Goal: Task Accomplishment & Management: Complete application form

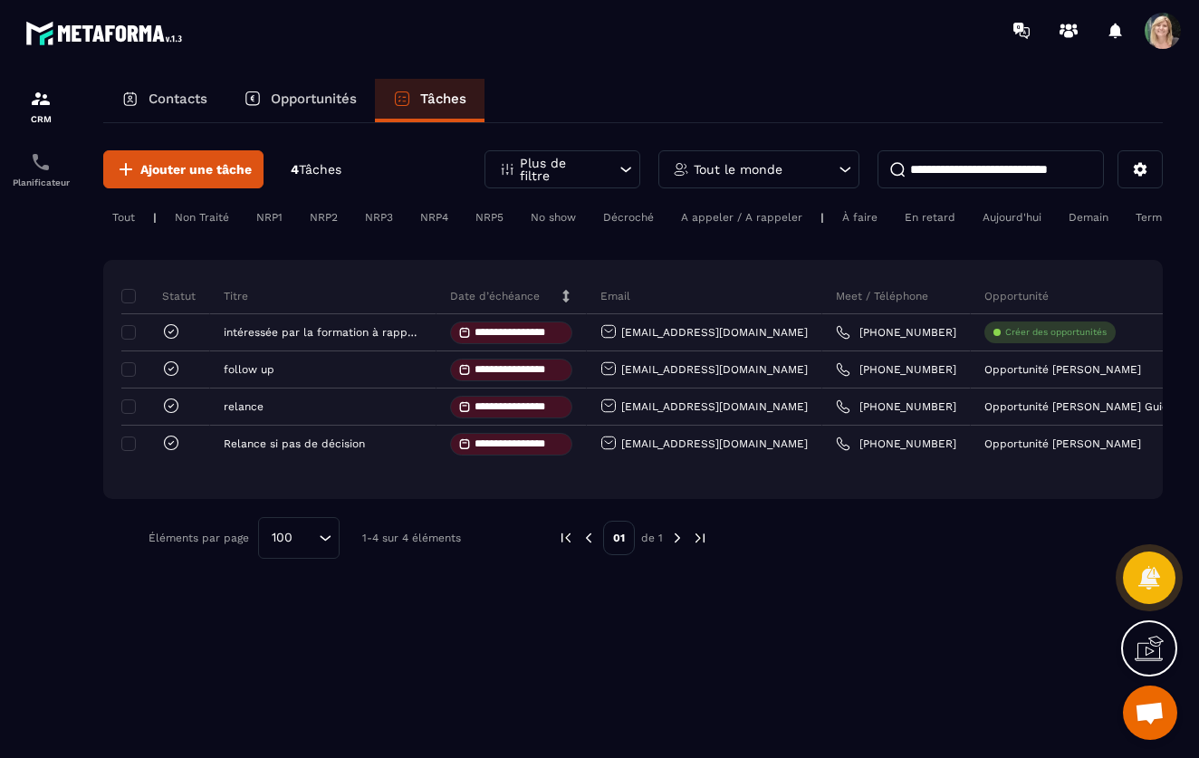
scroll to position [320, 0]
click at [335, 96] on p "Opportunités" at bounding box center [314, 99] width 86 height 16
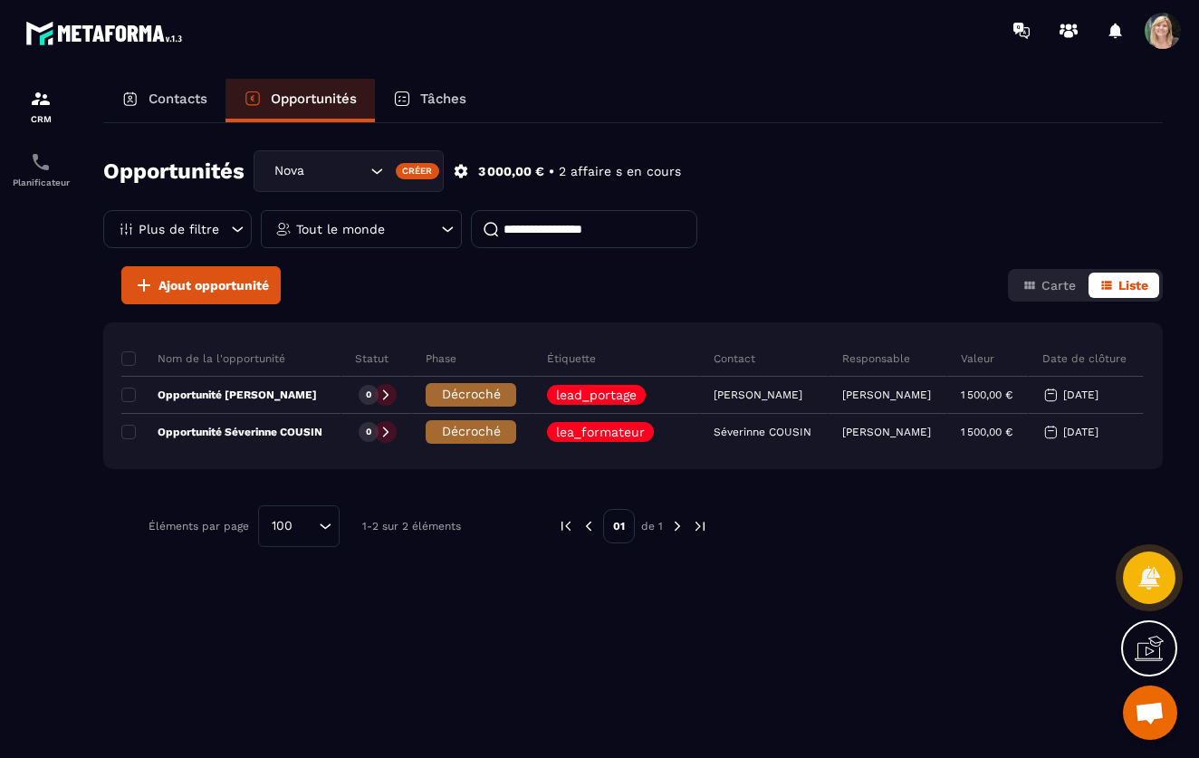
click at [206, 100] on p "Contacts" at bounding box center [177, 99] width 59 height 16
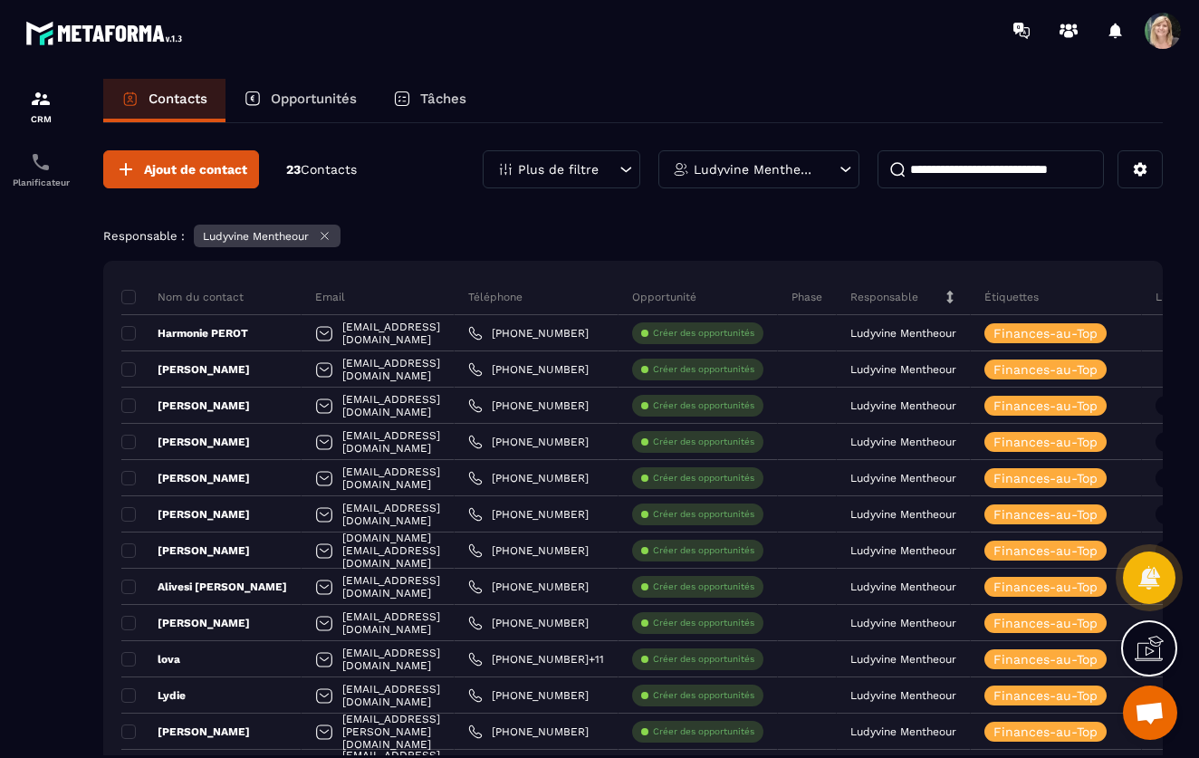
click at [847, 167] on icon at bounding box center [845, 169] width 18 height 18
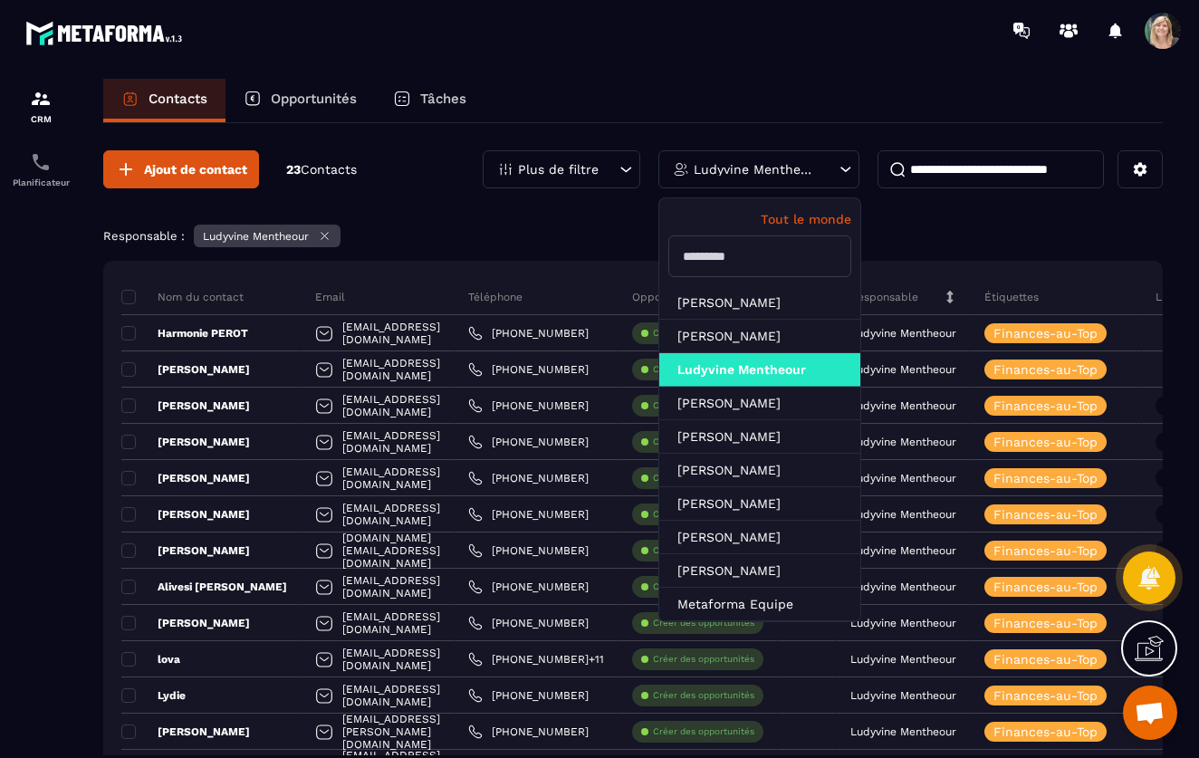
click at [750, 260] on input "text" at bounding box center [759, 256] width 183 height 42
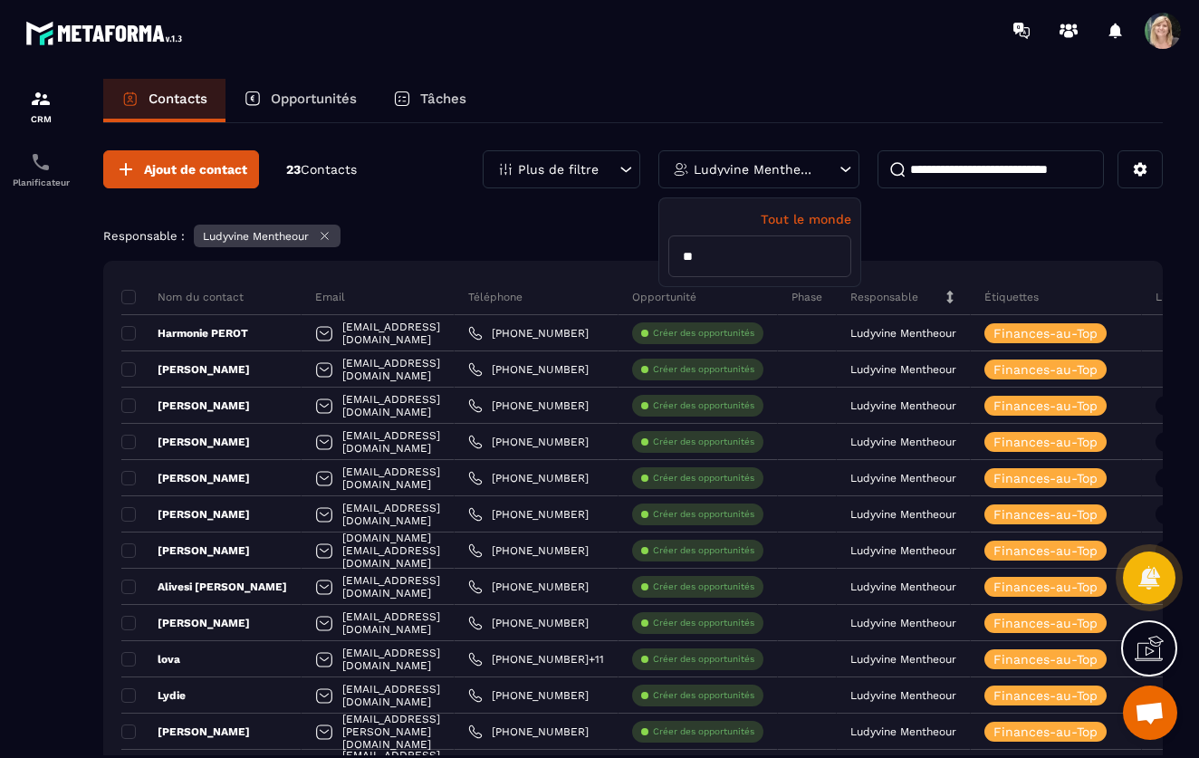
type input "*"
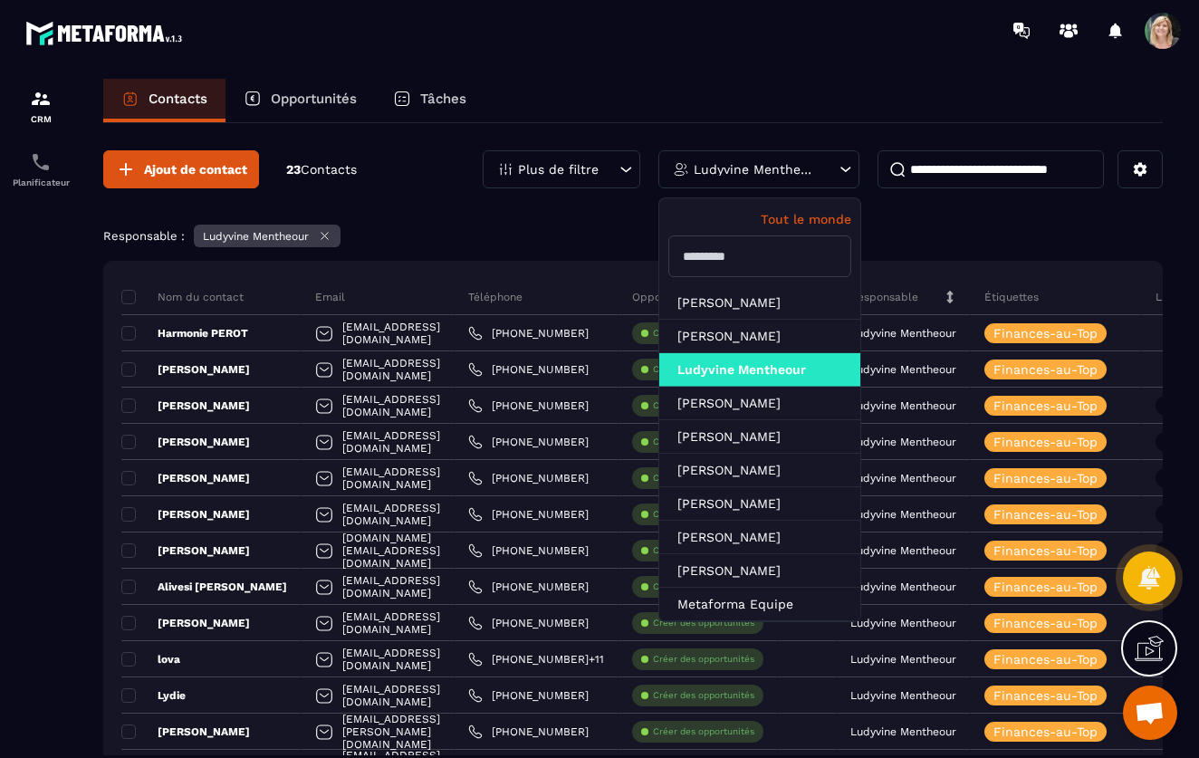
click at [830, 226] on div "Tout le monde" at bounding box center [759, 242] width 201 height 88
click at [824, 207] on div "Tout le monde" at bounding box center [759, 242] width 201 height 88
click at [817, 221] on p "Tout le monde" at bounding box center [759, 219] width 183 height 14
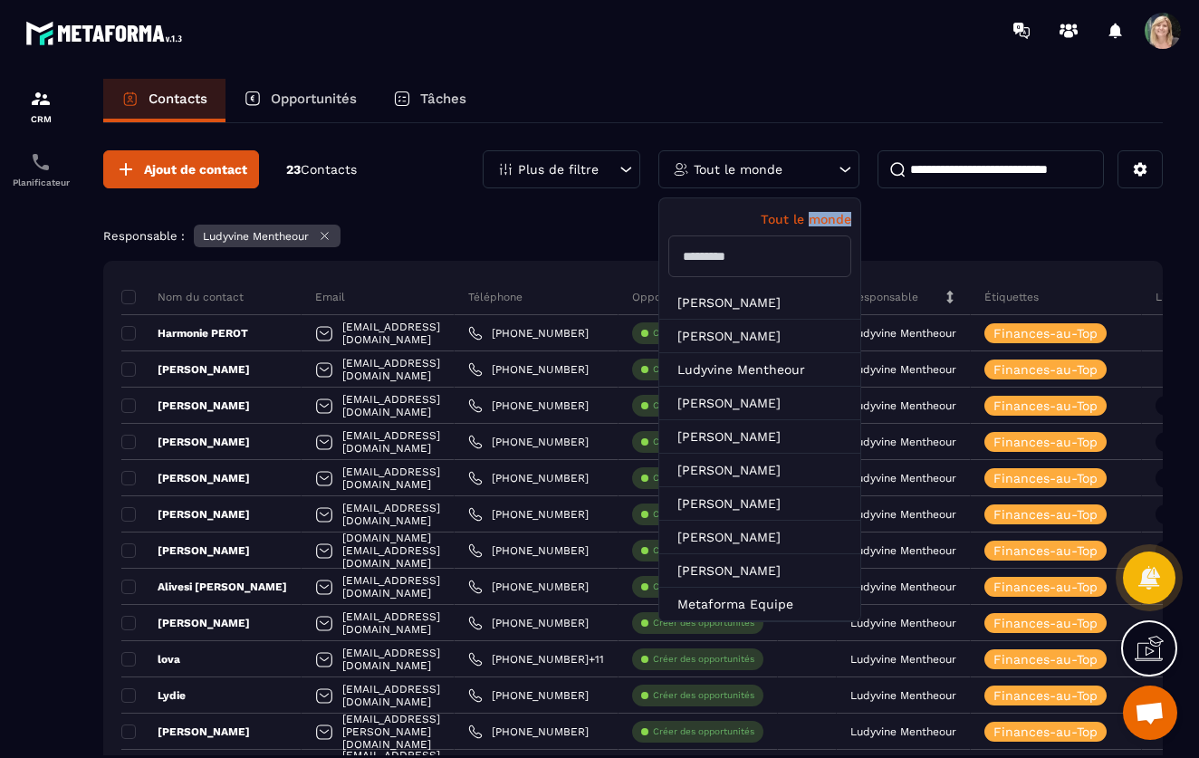
click at [817, 221] on p "Tout le monde" at bounding box center [759, 219] width 183 height 14
click at [550, 233] on div "Responsable : Ludyvine Mentheour" at bounding box center [632, 237] width 1059 height 27
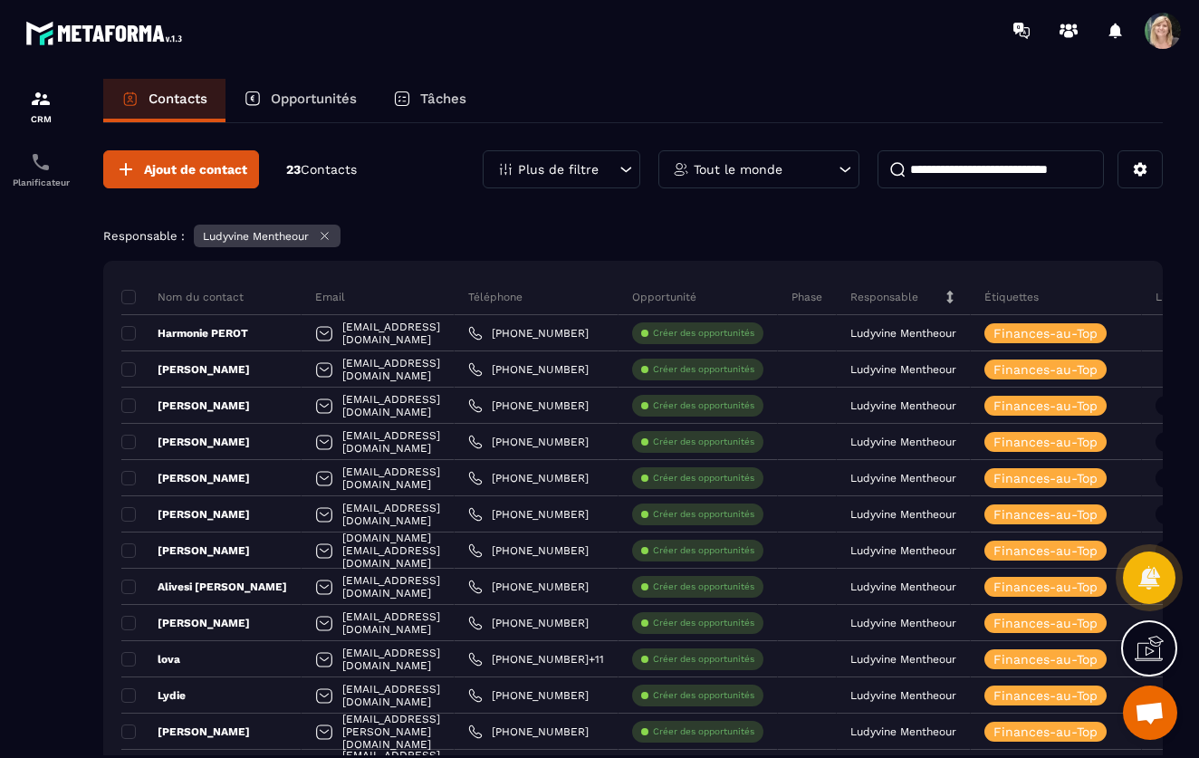
click at [326, 241] on icon at bounding box center [325, 236] width 14 height 14
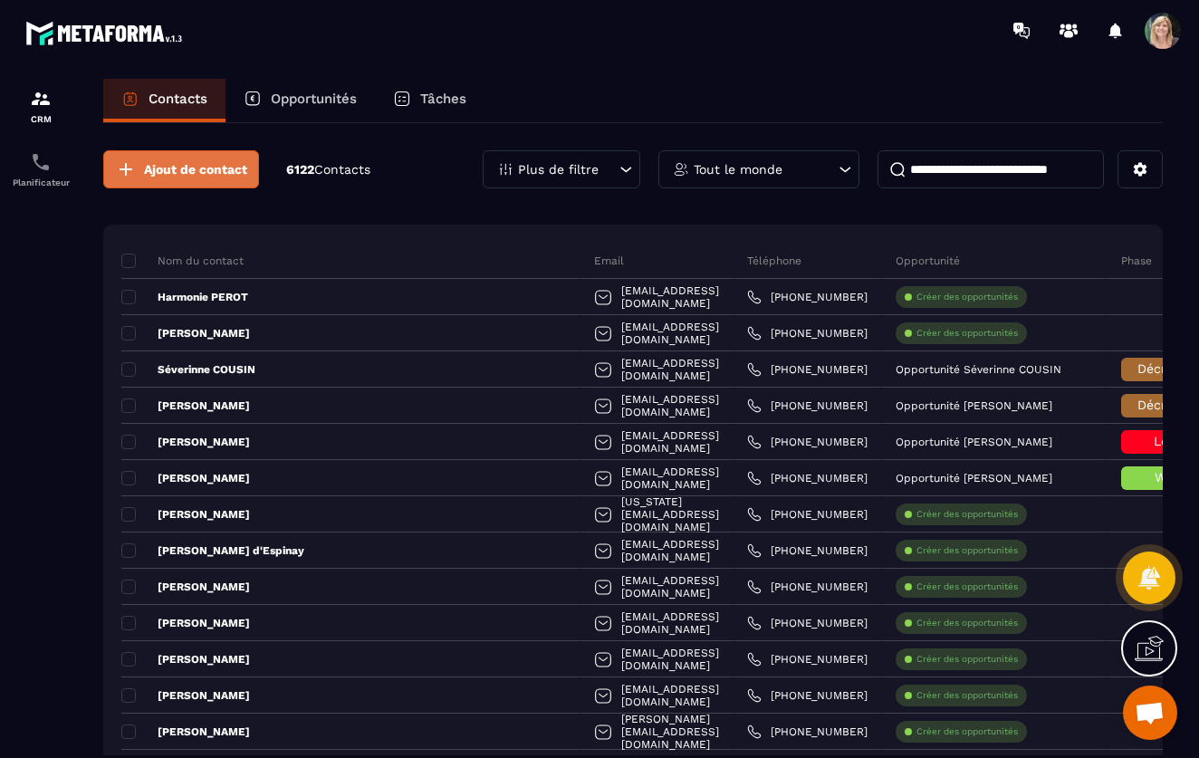
click at [207, 171] on span "Ajout de contact" at bounding box center [195, 169] width 103 height 18
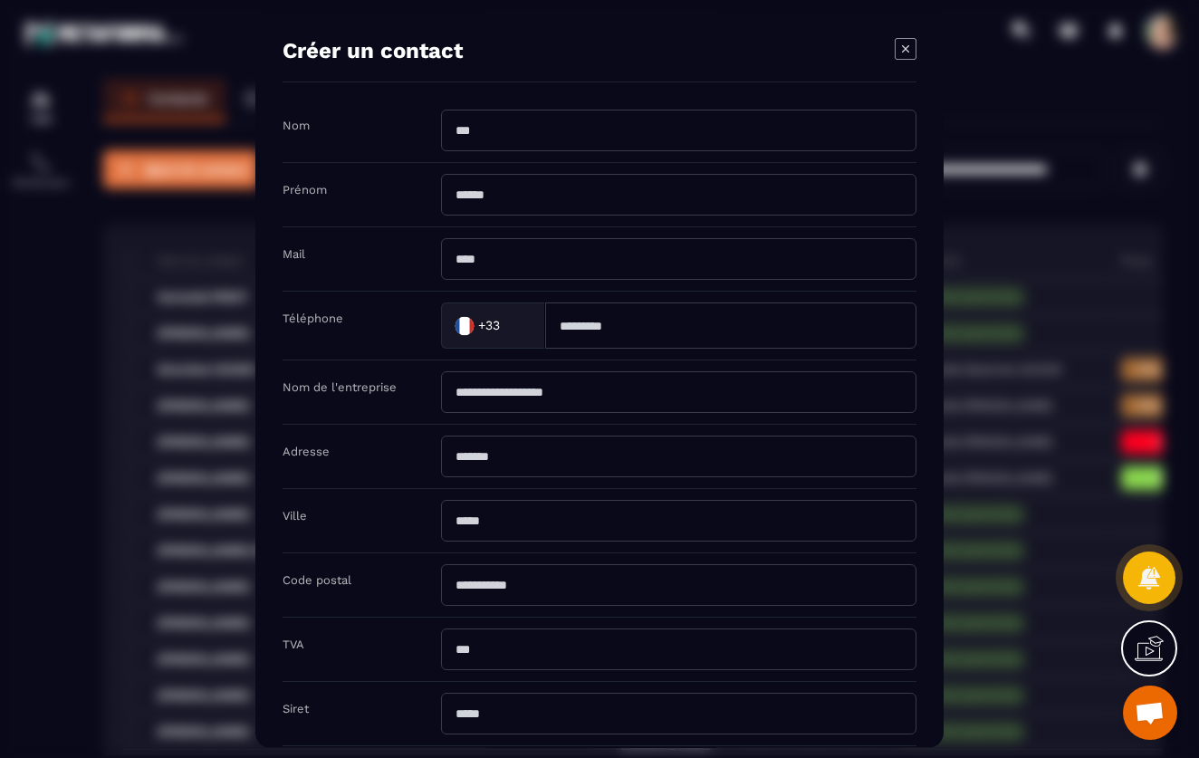
click at [207, 171] on div "Modal window" at bounding box center [599, 379] width 1199 height 758
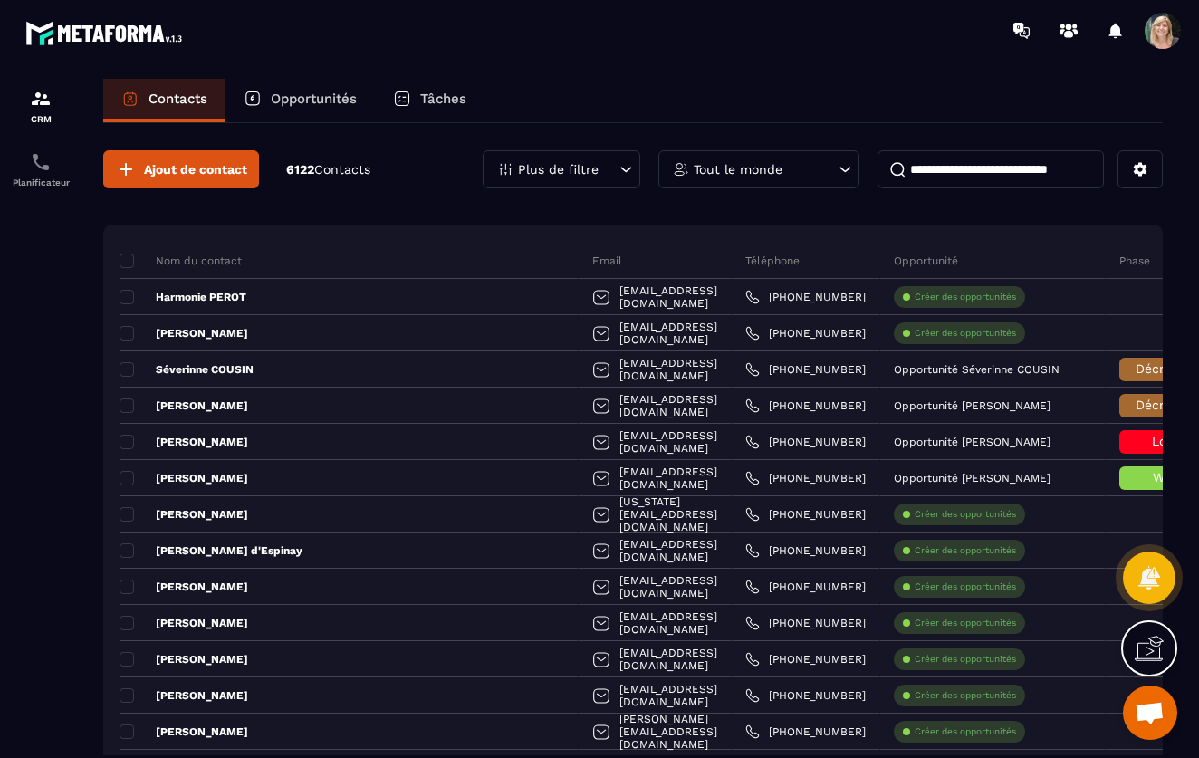
click at [845, 173] on icon at bounding box center [845, 169] width 18 height 18
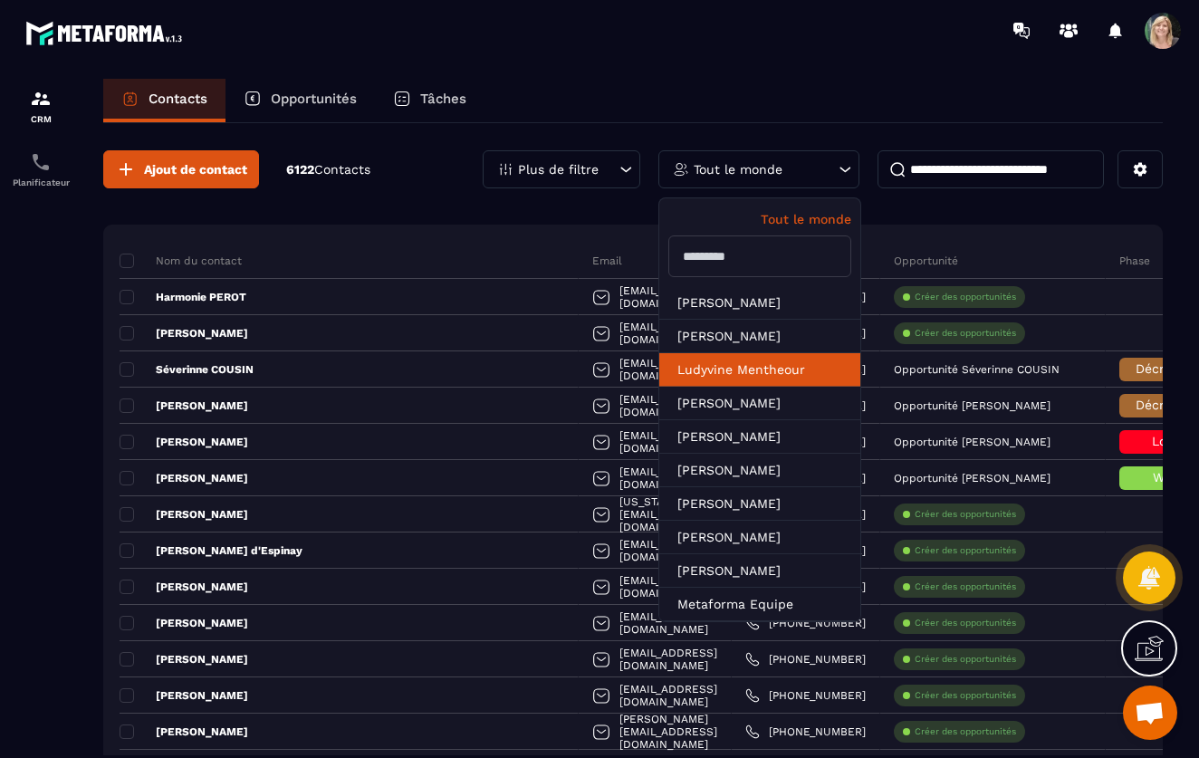
click at [722, 370] on li "Ludyvine Mentheour" at bounding box center [759, 369] width 201 height 33
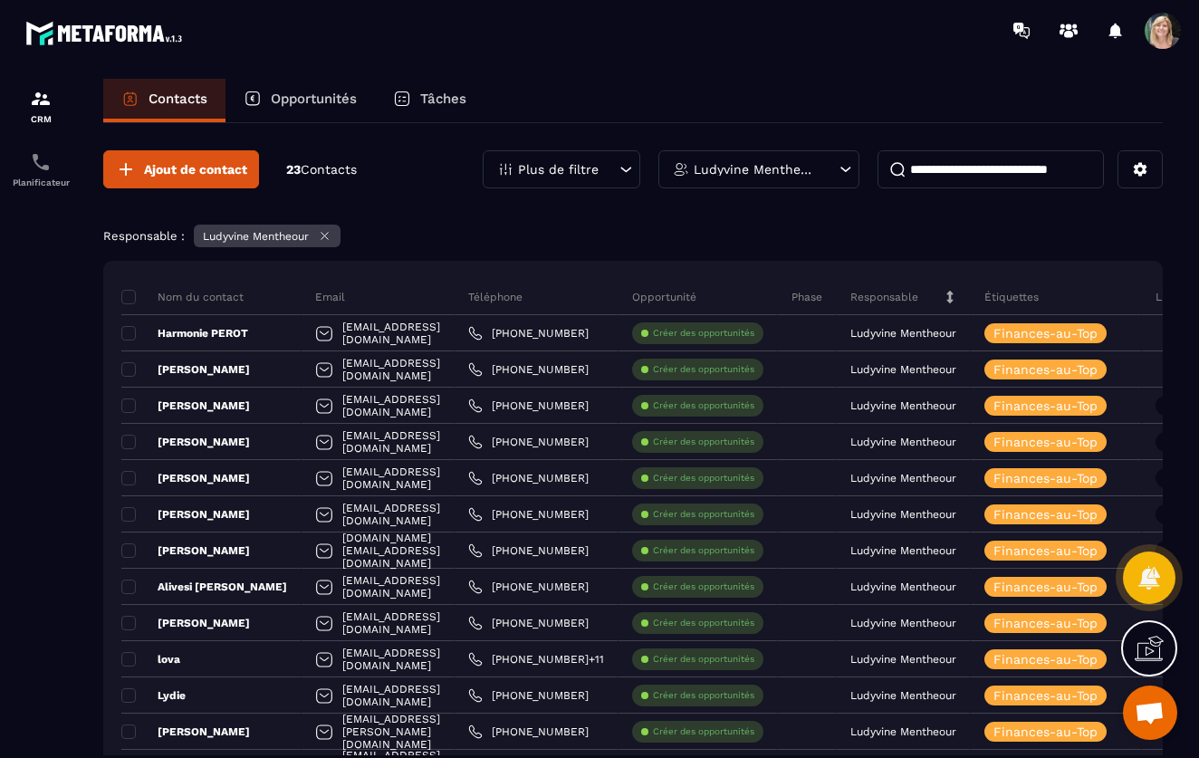
click at [327, 234] on icon at bounding box center [325, 236] width 14 height 14
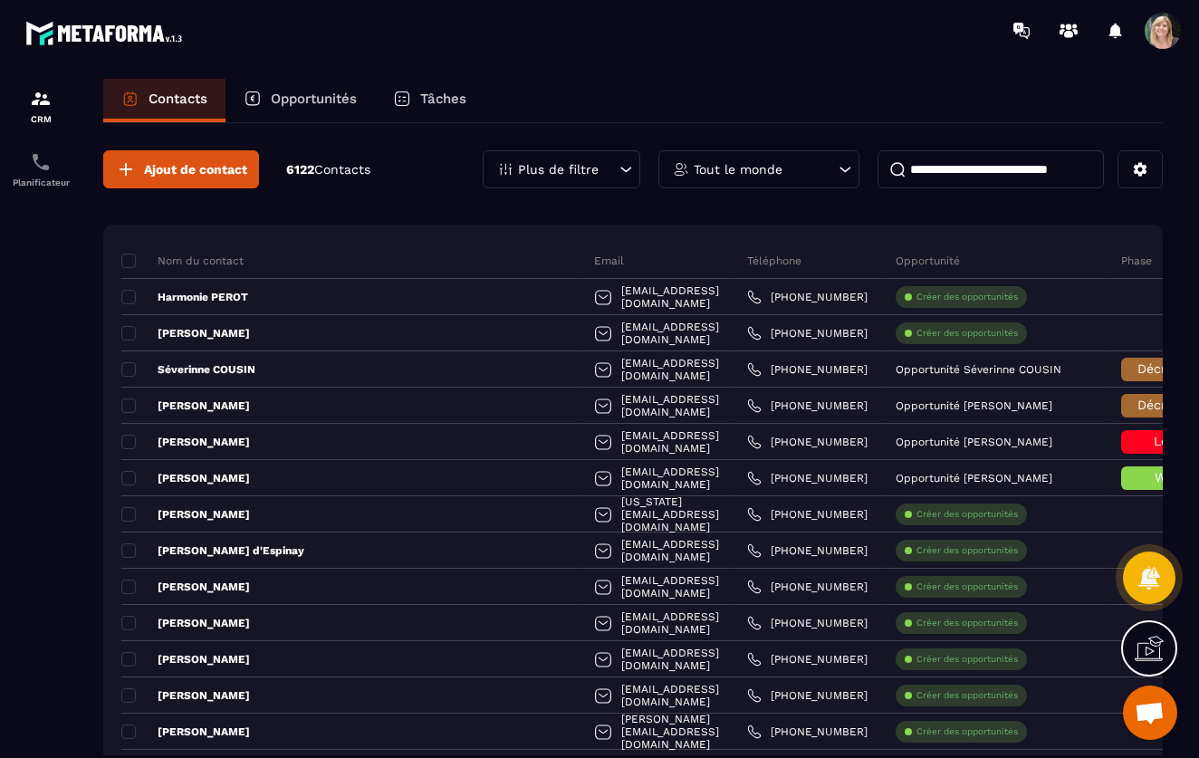
click at [845, 170] on icon at bounding box center [845, 169] width 11 height 5
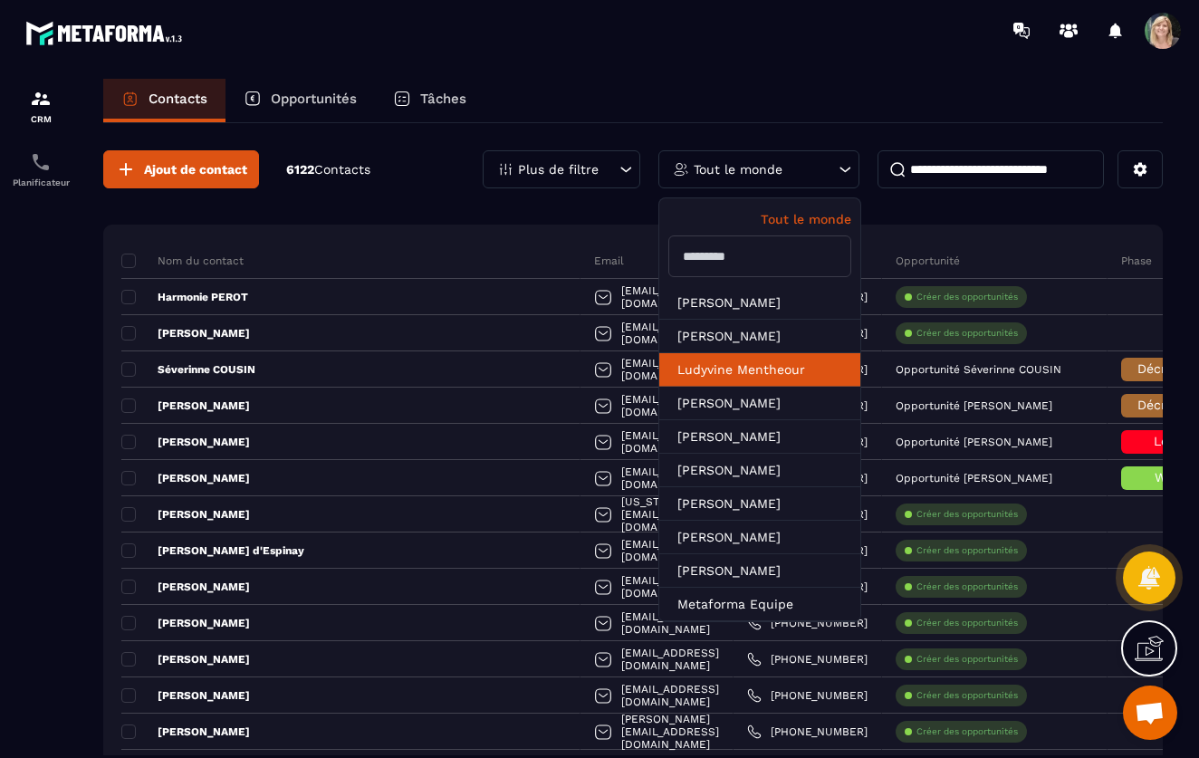
click at [754, 372] on li "Ludyvine Mentheour" at bounding box center [759, 369] width 201 height 33
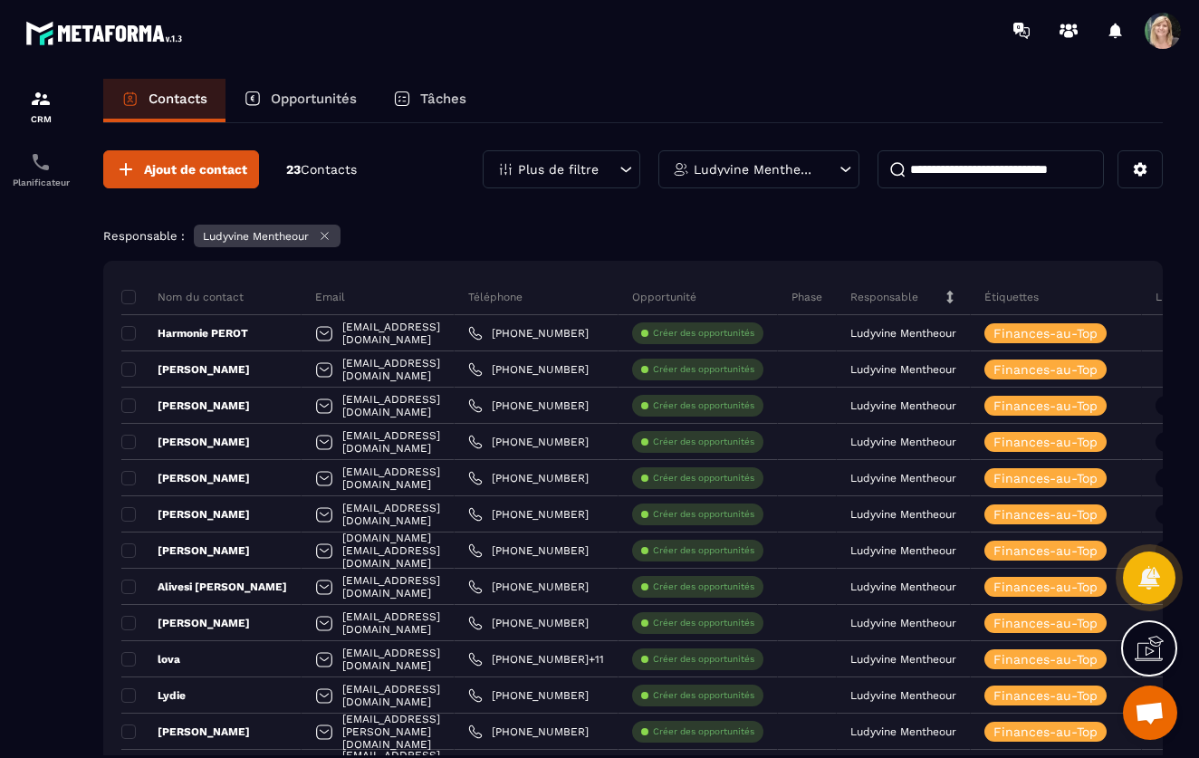
click at [328, 234] on icon at bounding box center [324, 236] width 7 height 7
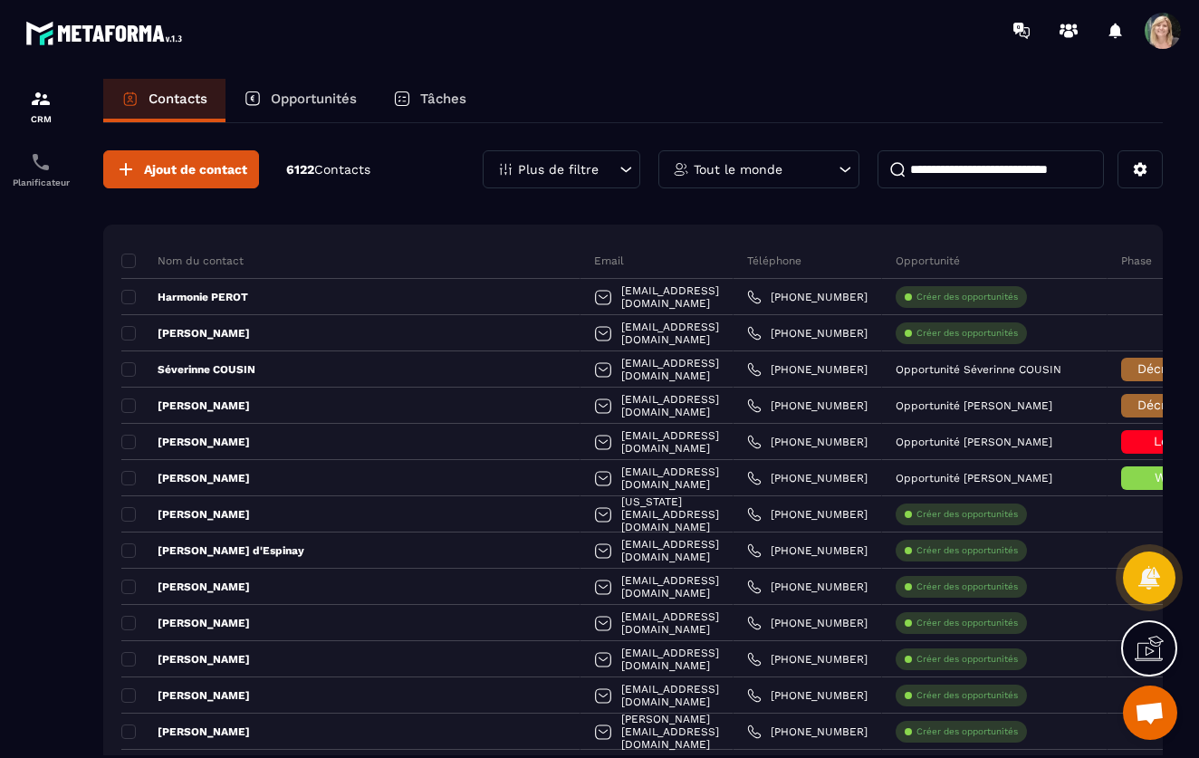
click at [843, 171] on icon at bounding box center [845, 169] width 18 height 18
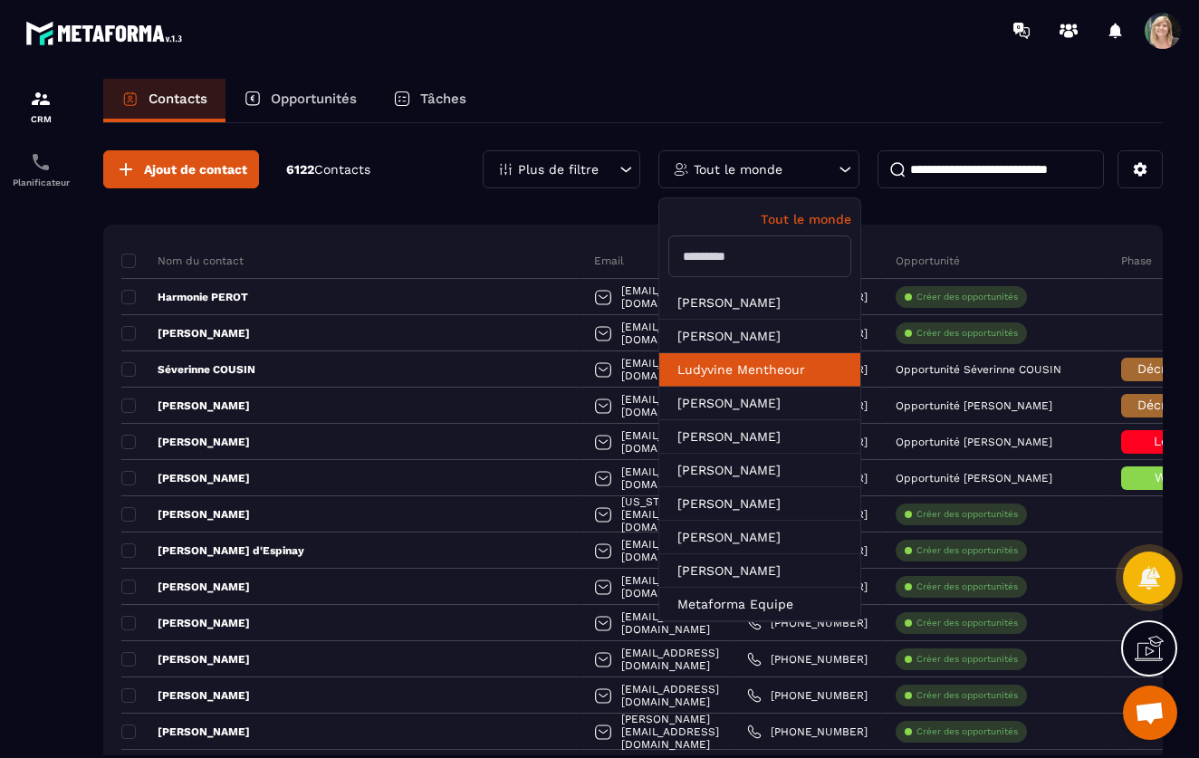
click at [732, 366] on li "Ludyvine Mentheour" at bounding box center [759, 369] width 201 height 33
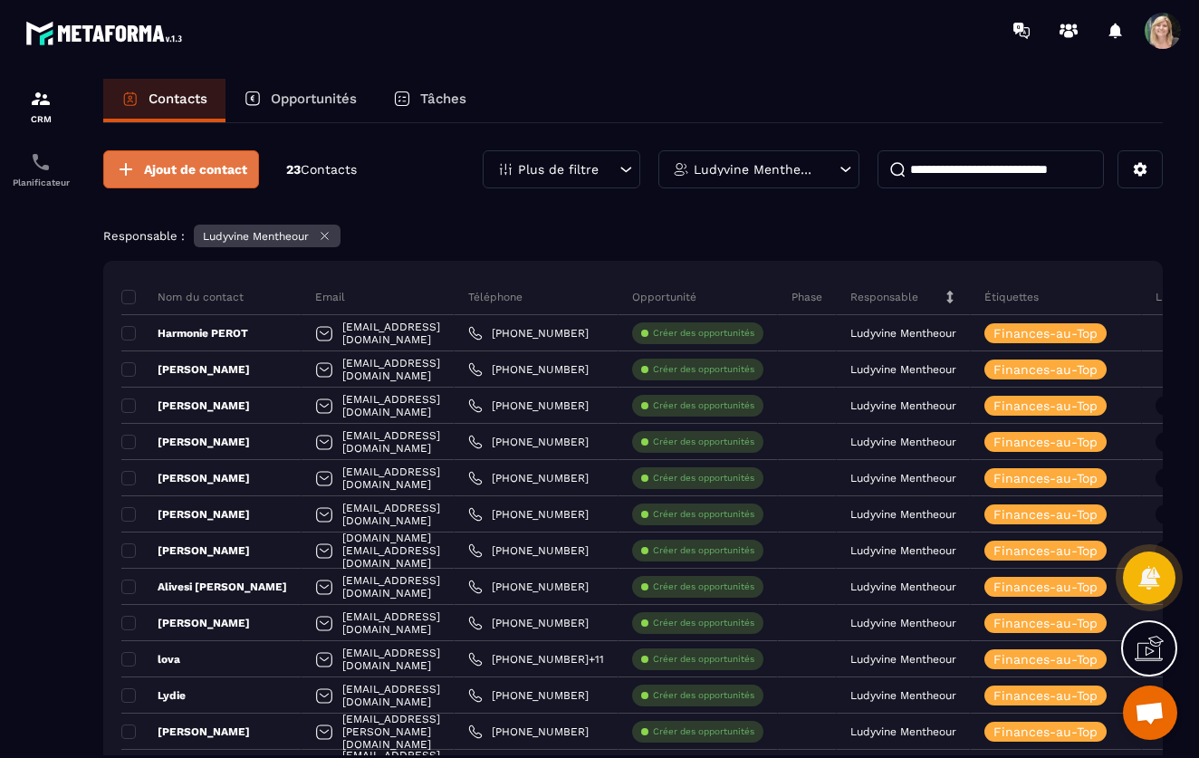
click at [229, 171] on span "Ajout de contact" at bounding box center [195, 169] width 103 height 18
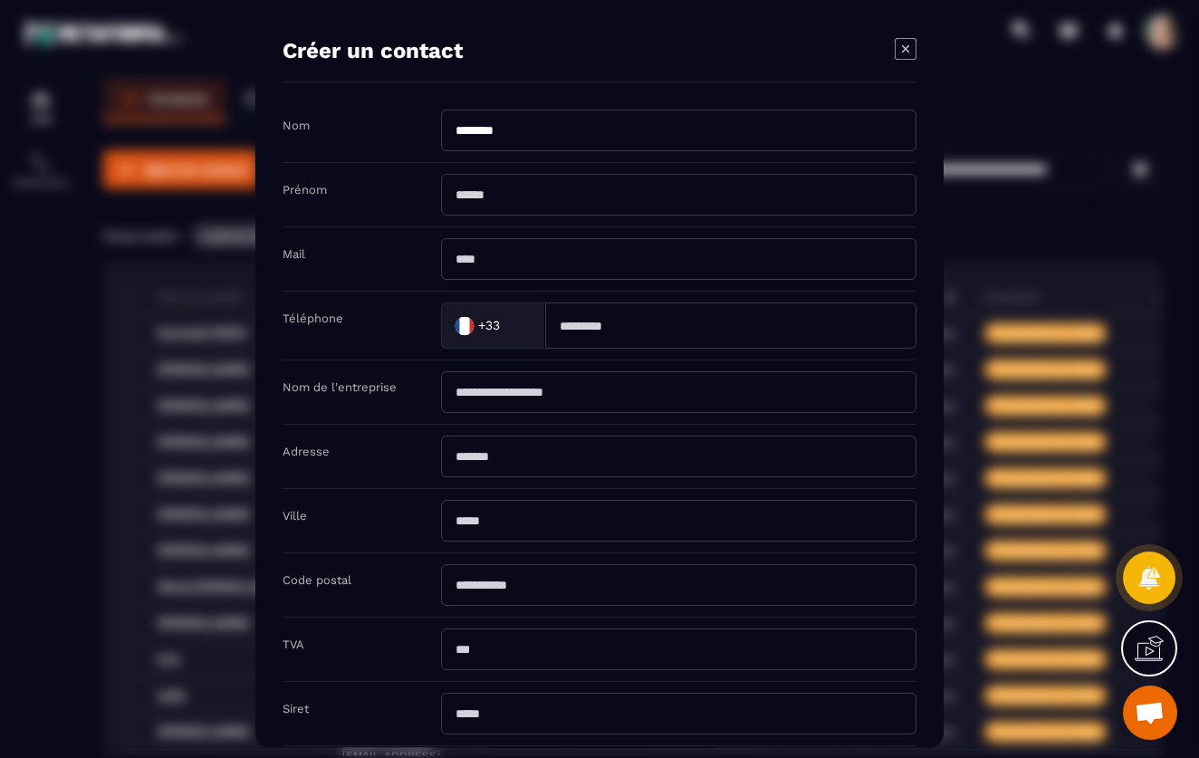
type input "********"
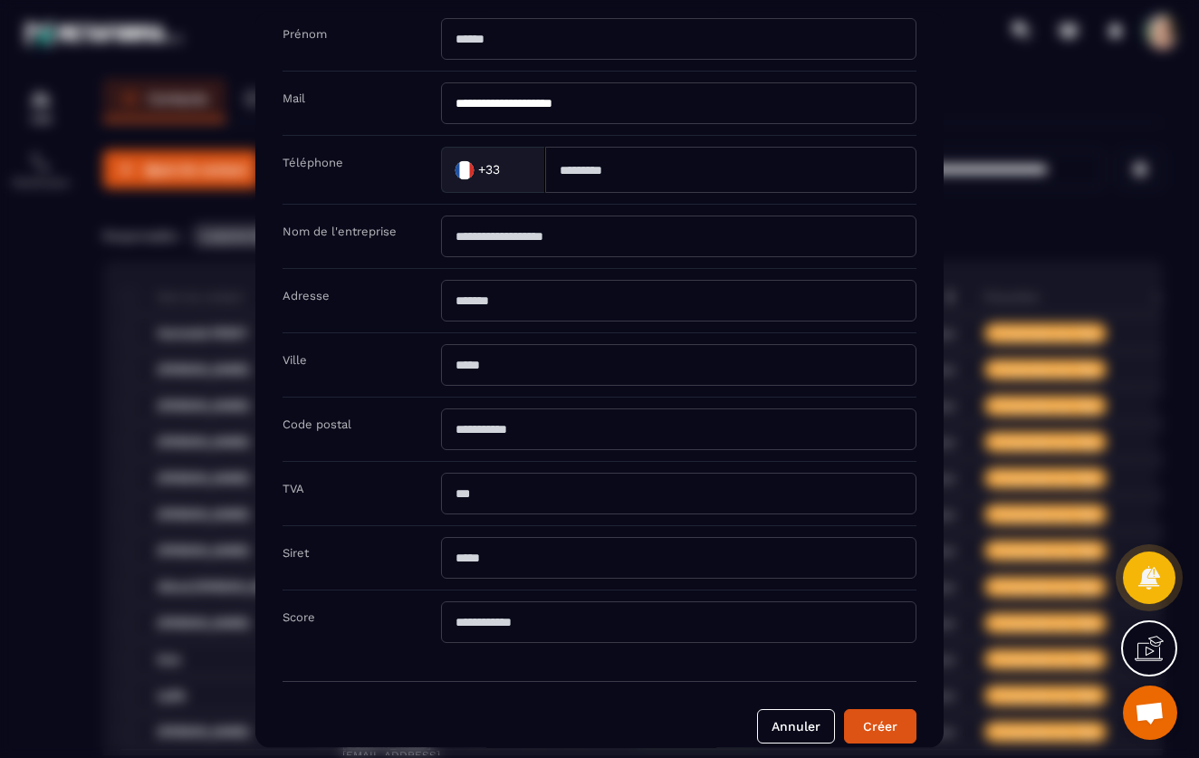
scroll to position [176, 0]
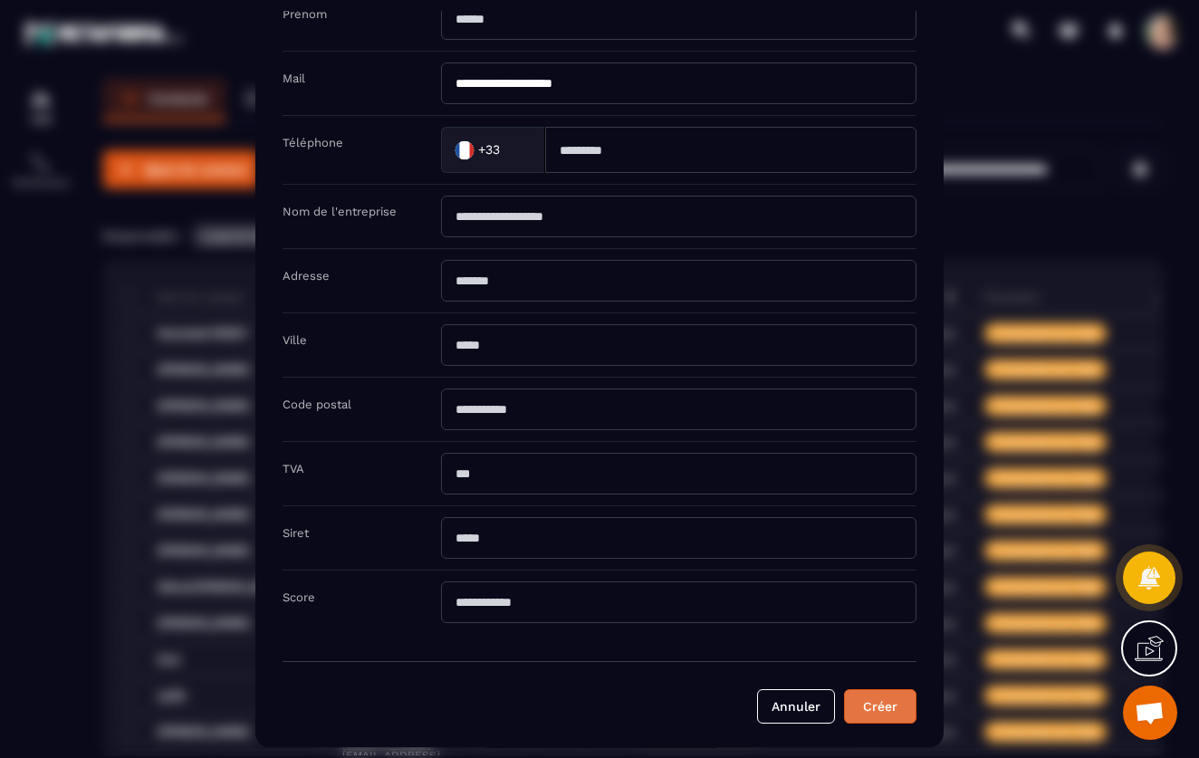
type input "**********"
click at [883, 709] on button "Créer" at bounding box center [880, 706] width 72 height 34
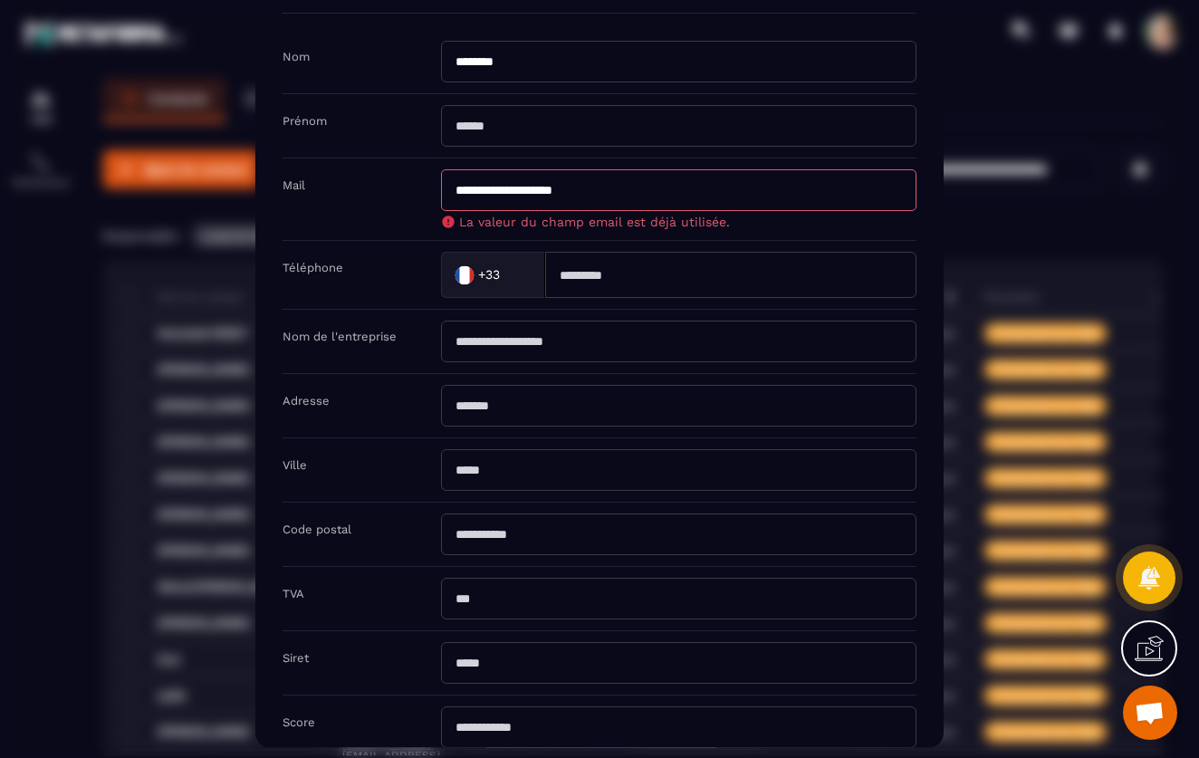
scroll to position [56, 0]
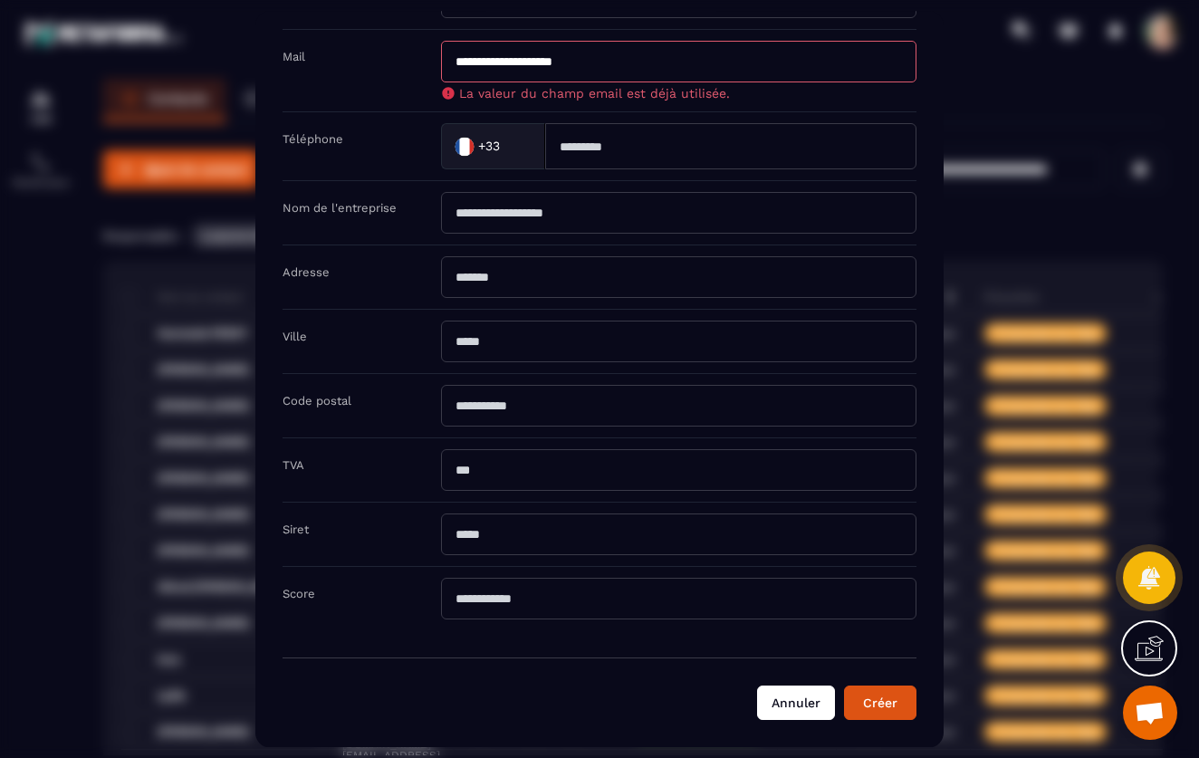
click at [786, 704] on button "Annuler" at bounding box center [796, 702] width 78 height 34
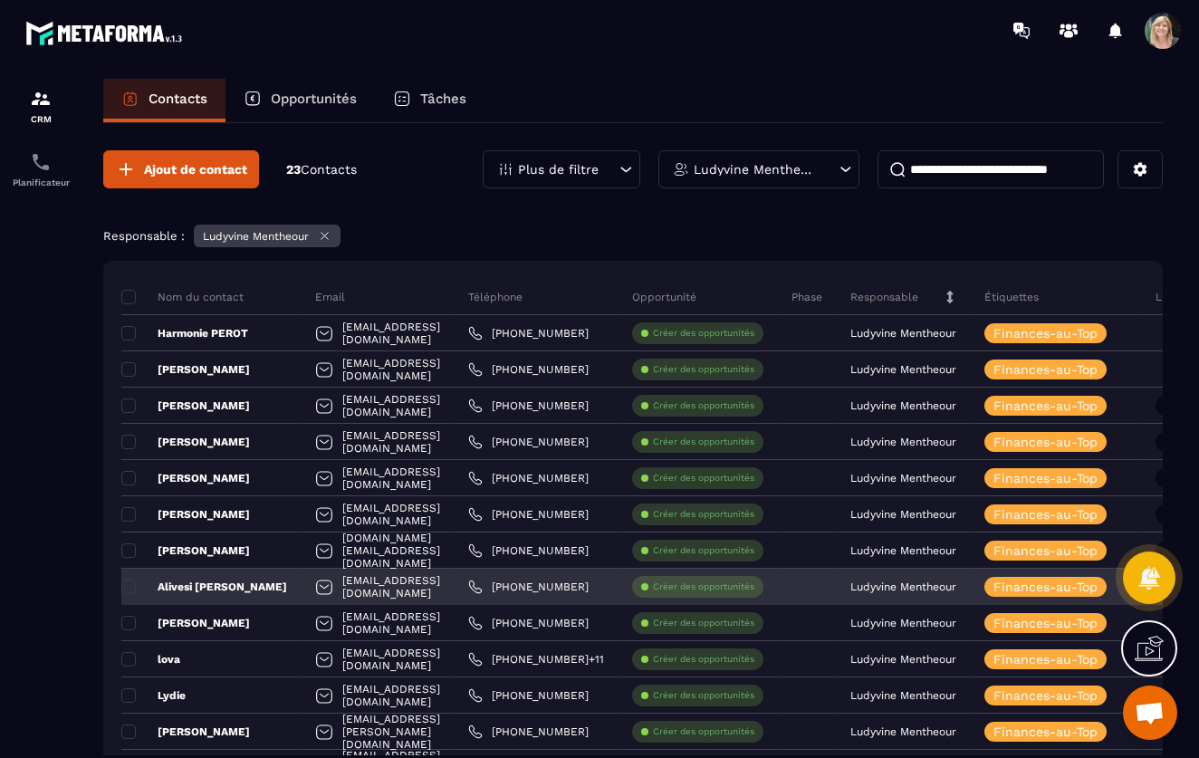
scroll to position [0, 0]
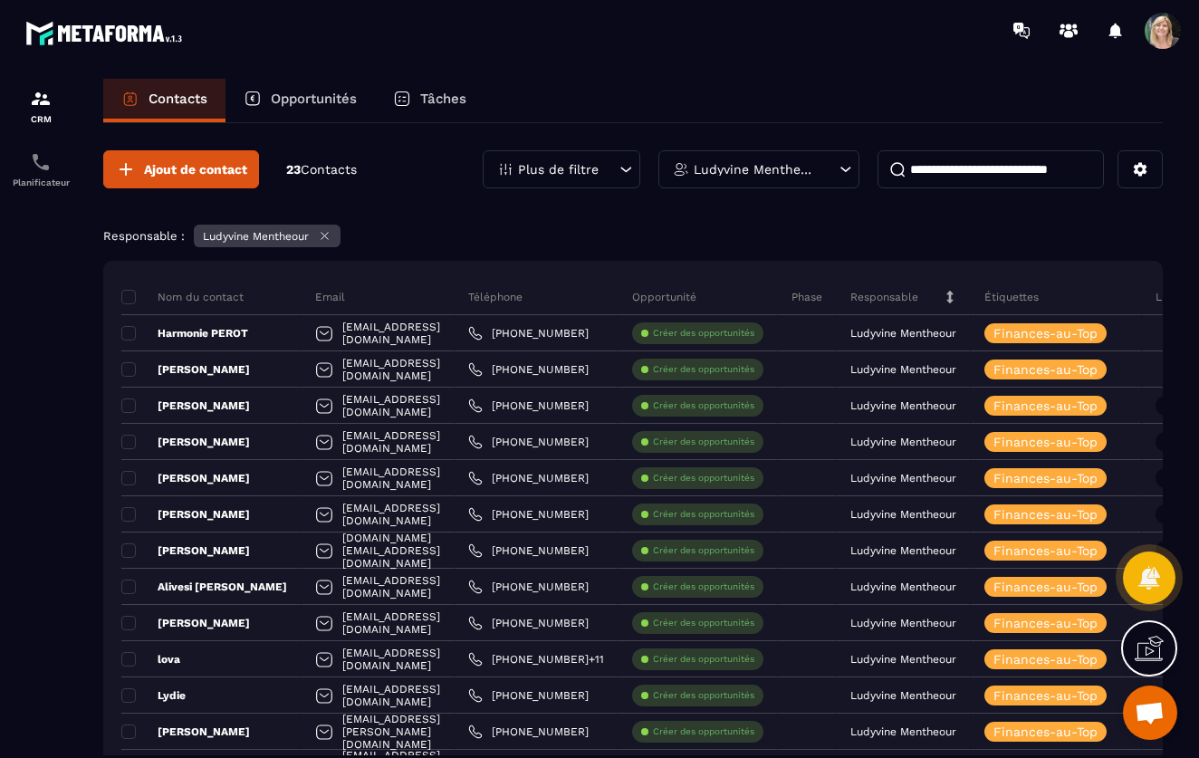
click at [329, 234] on icon at bounding box center [325, 236] width 14 height 14
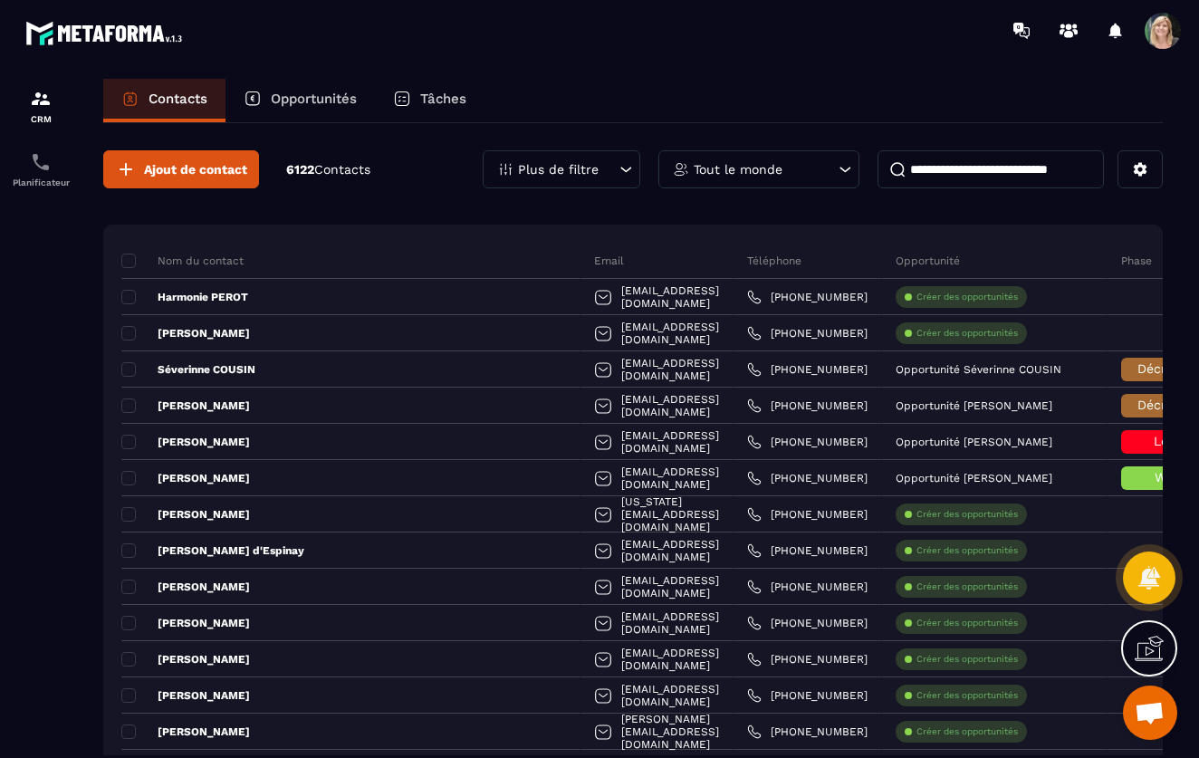
click at [1156, 653] on icon at bounding box center [1148, 648] width 29 height 29
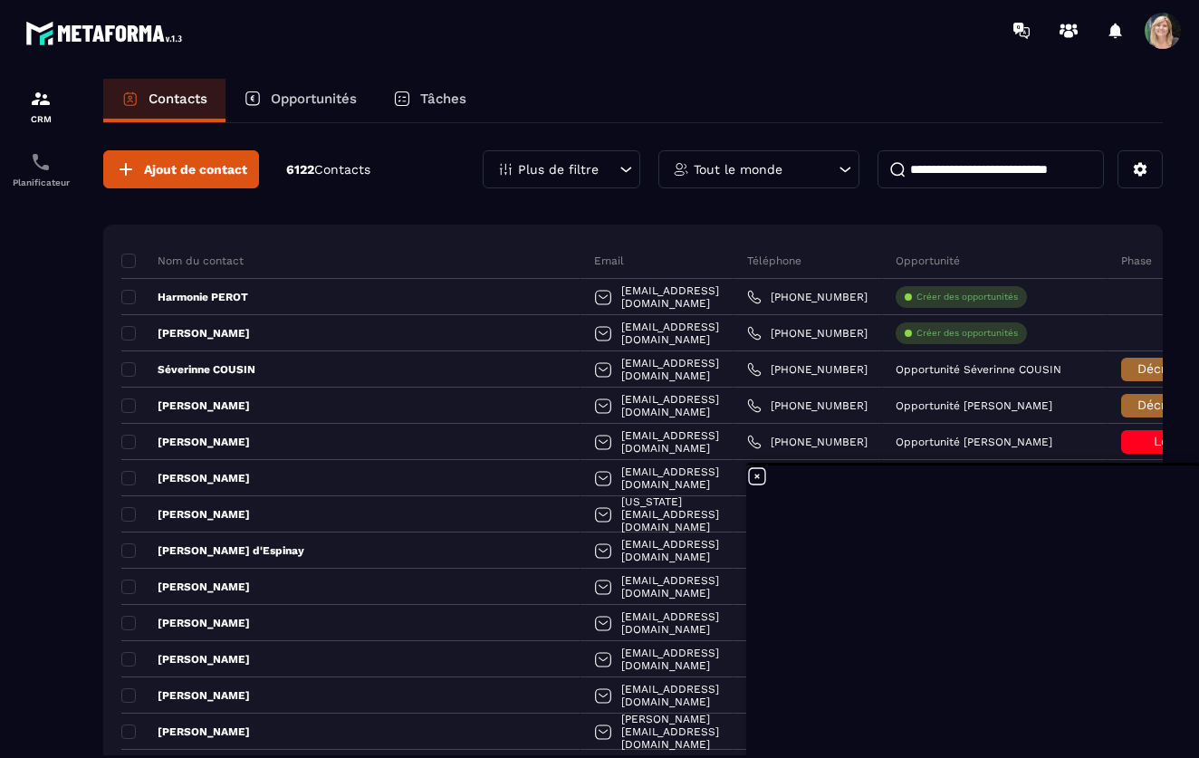
click at [756, 475] on icon at bounding box center [757, 476] width 16 height 16
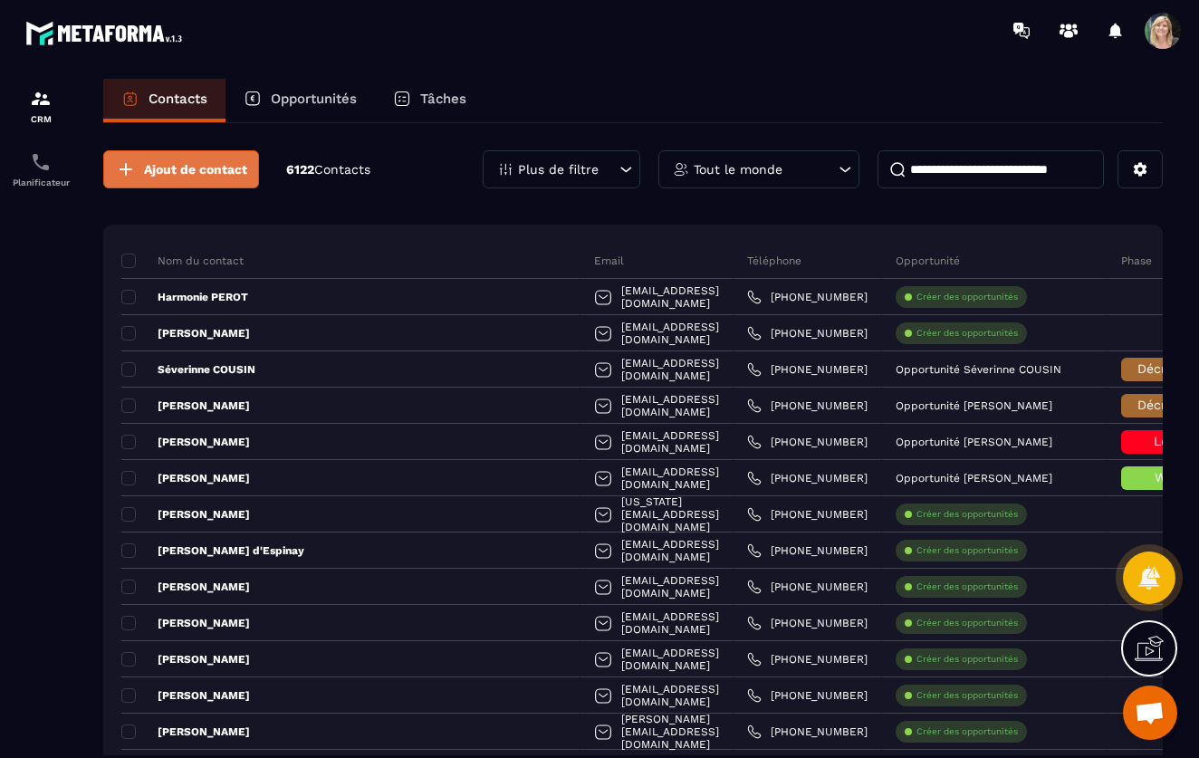
click at [166, 164] on span "Ajout de contact" at bounding box center [195, 169] width 103 height 18
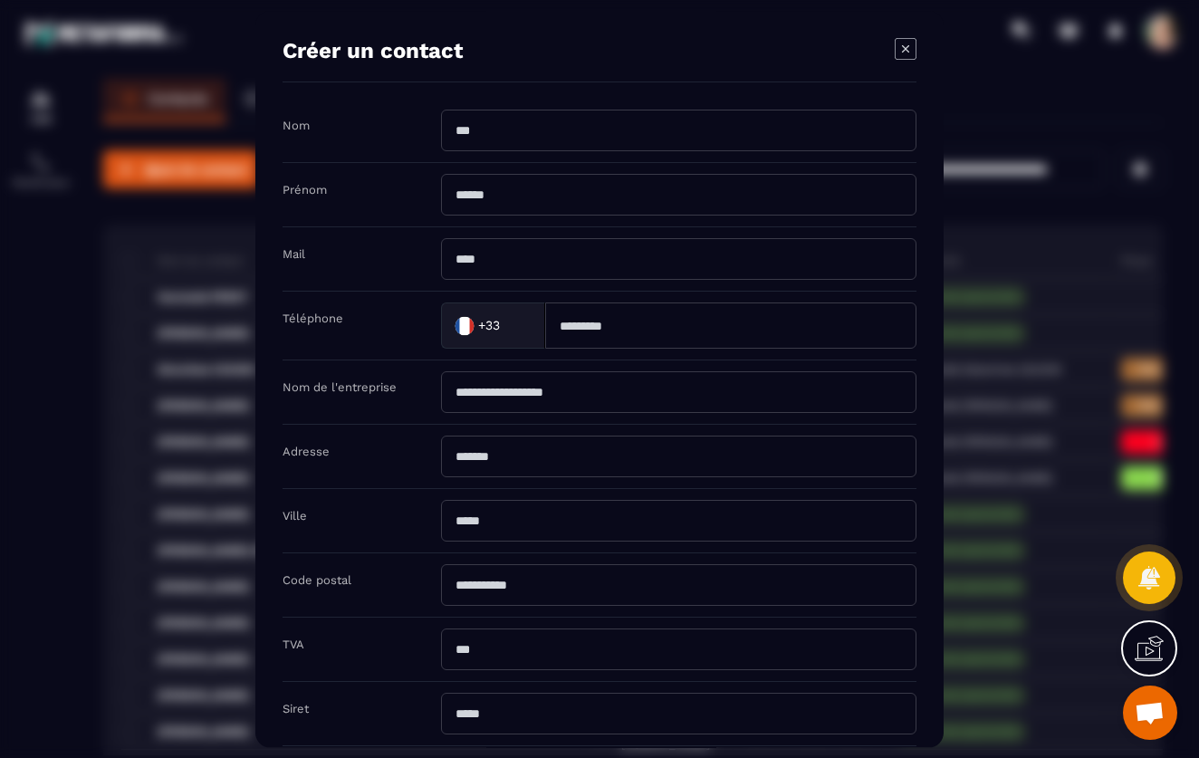
click at [133, 136] on div "Modal window" at bounding box center [599, 379] width 1199 height 758
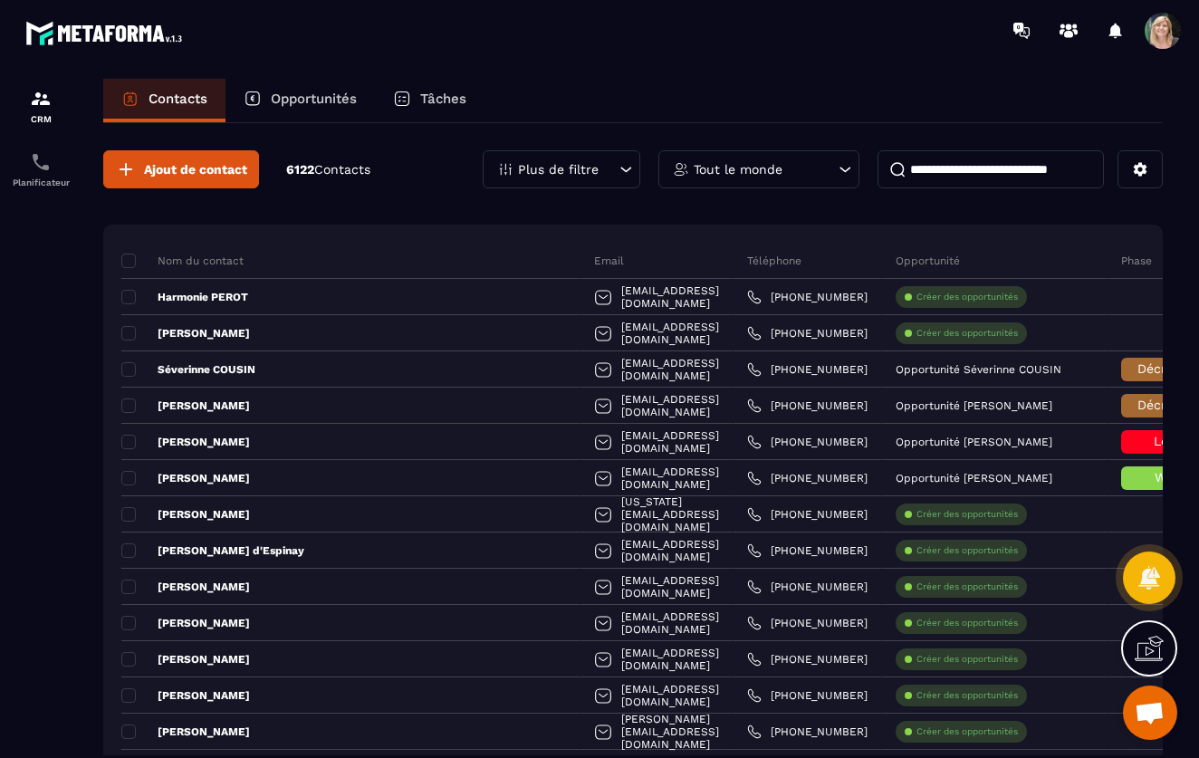
click at [841, 167] on icon at bounding box center [845, 169] width 18 height 18
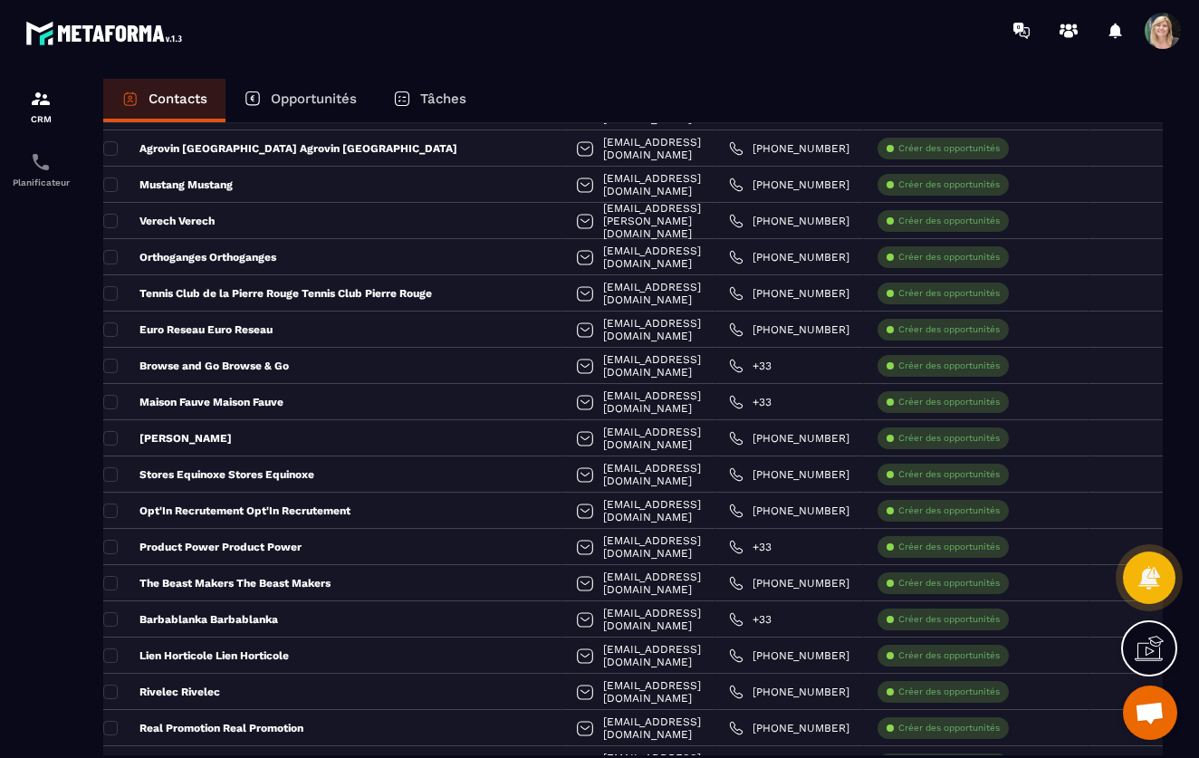
scroll to position [2473, 0]
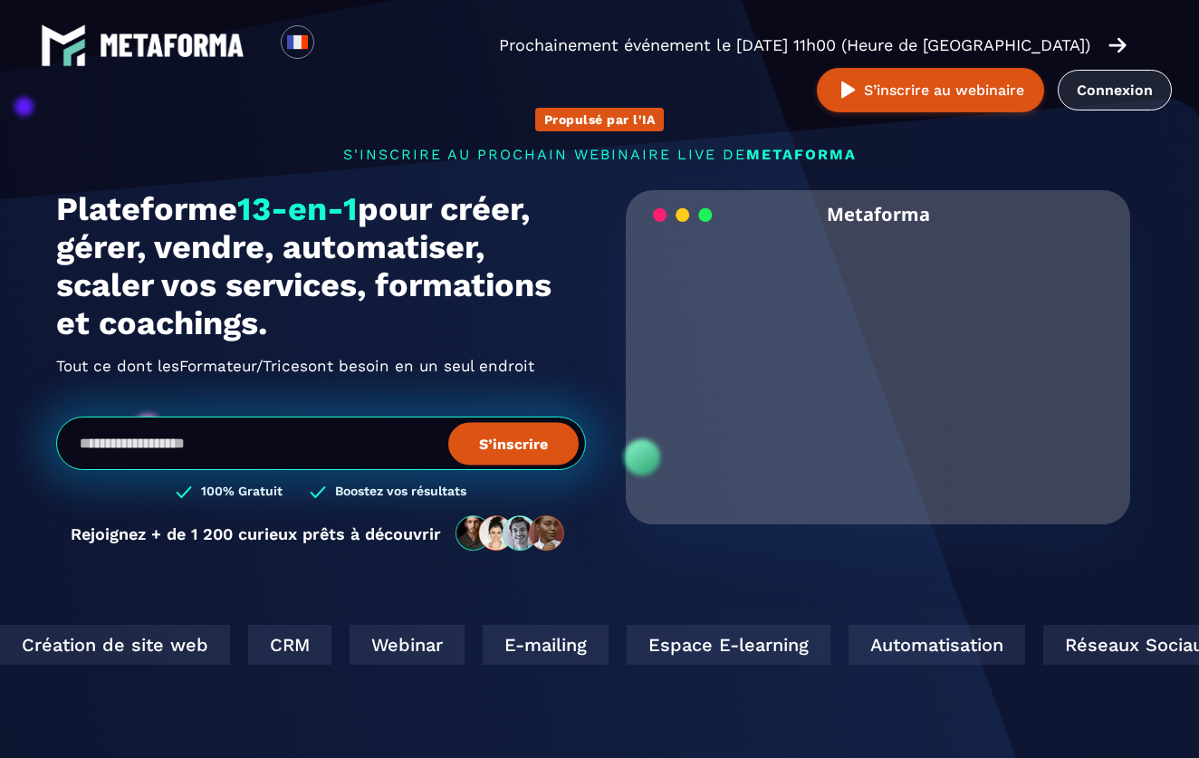
click at [1151, 82] on link "Connexion" at bounding box center [1114, 90] width 114 height 41
